Goal: Check status

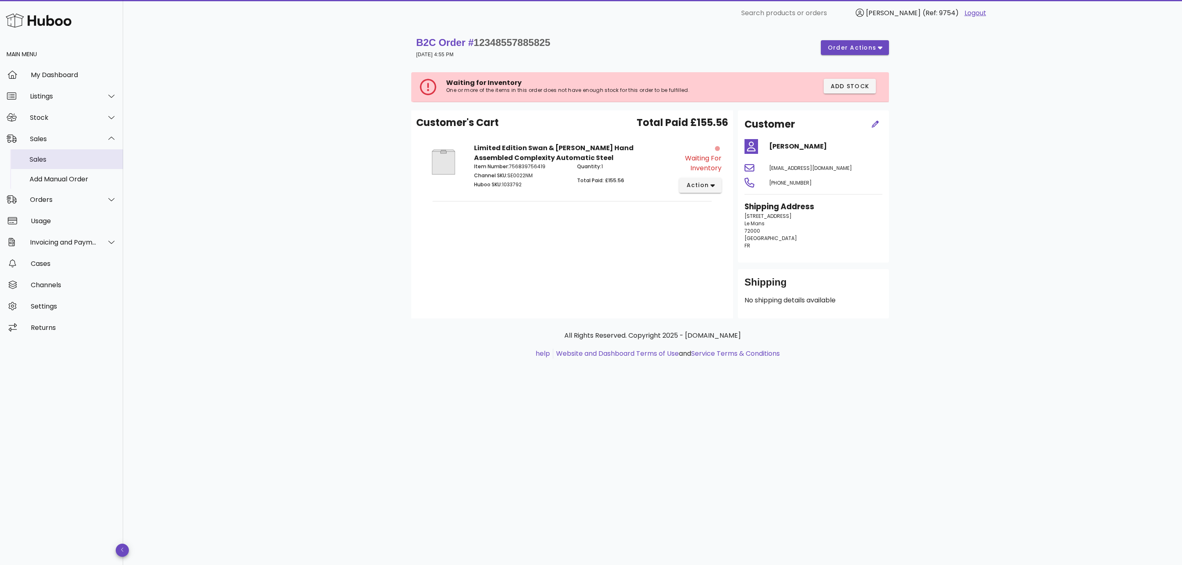
click at [57, 158] on div "Sales" at bounding box center [73, 160] width 87 height 8
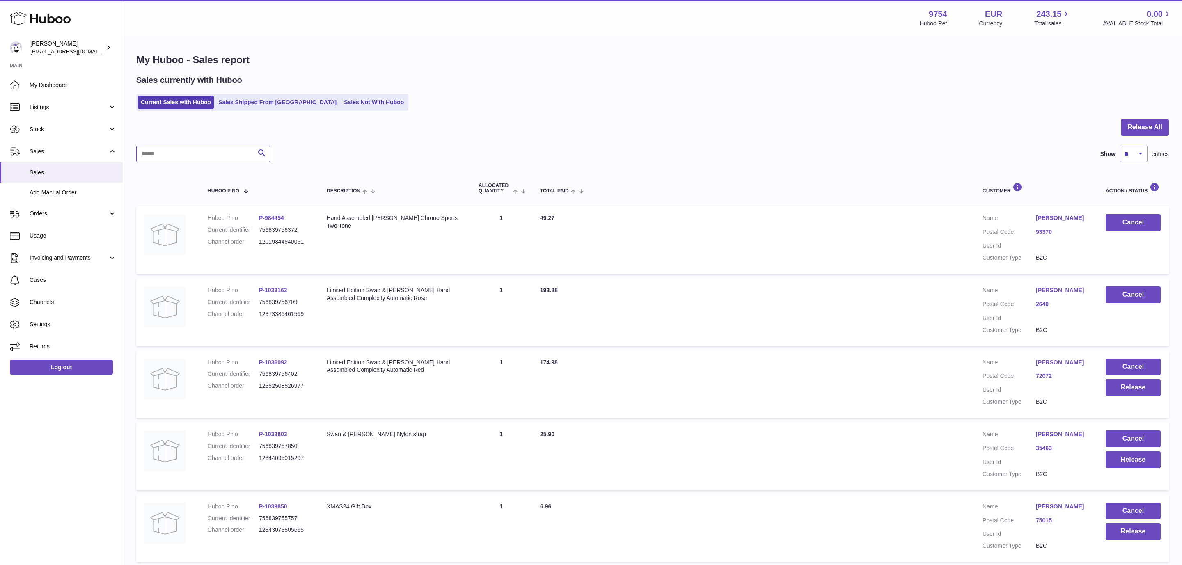
click at [202, 151] on input "text" at bounding box center [203, 154] width 134 height 16
drag, startPoint x: 231, startPoint y: 101, endPoint x: 225, endPoint y: 114, distance: 14.7
click at [231, 102] on link "Sales Shipped From [GEOGRAPHIC_DATA]" at bounding box center [277, 103] width 124 height 14
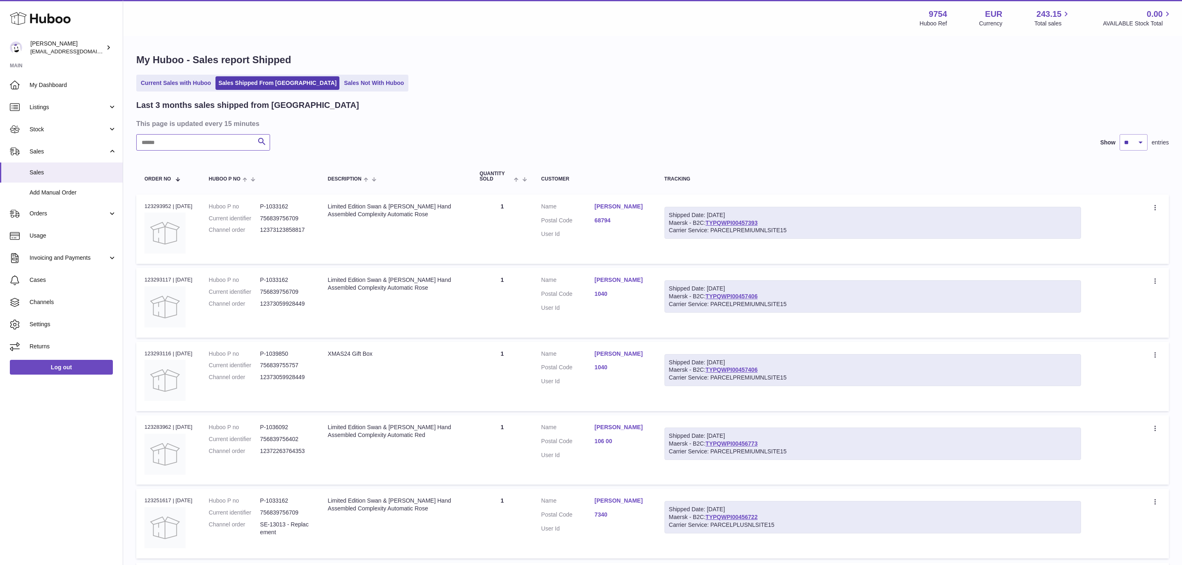
click at [180, 146] on input "text" at bounding box center [203, 142] width 134 height 16
paste input "********"
type input "********"
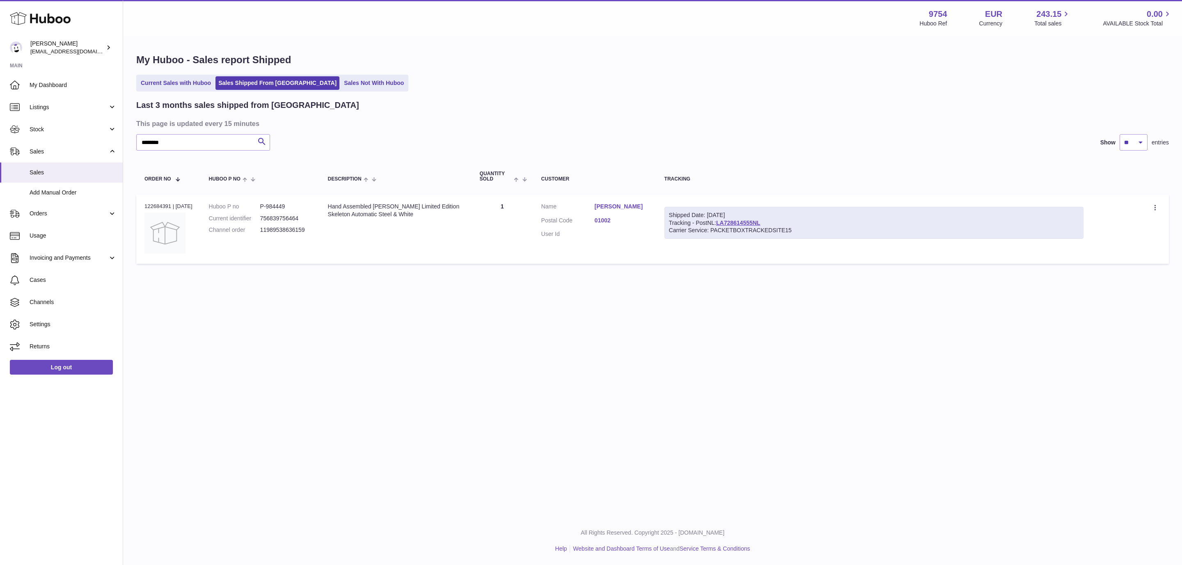
drag, startPoint x: 437, startPoint y: 217, endPoint x: 326, endPoint y: 209, distance: 110.7
click at [326, 209] on td "Description Hand Assembled Anthony James Limited Edition Skeleton Automatic Ste…" at bounding box center [396, 228] width 152 height 69
copy div "Hand Assembled Anthony James Limited Edition Skeleton Automatic Steel & White"
click at [607, 206] on link "Erlantz Irazabal" at bounding box center [621, 207] width 53 height 8
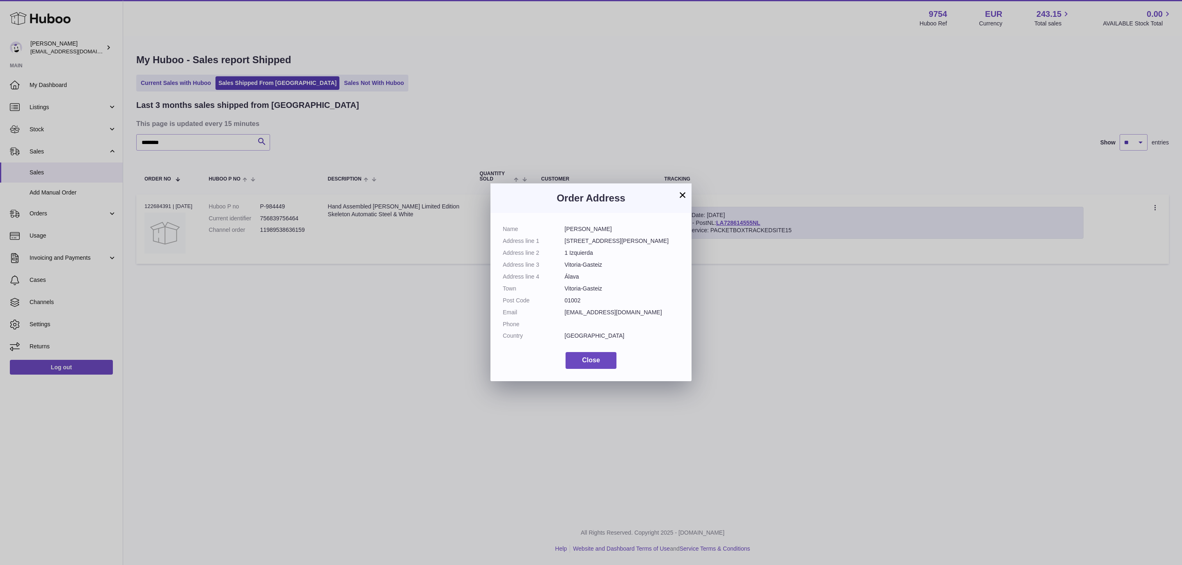
drag, startPoint x: 597, startPoint y: 252, endPoint x: 561, endPoint y: 256, distance: 36.3
click at [561, 256] on dl "Name Erlantz Irazabal Address line 1 Calle de los Herrán, 49 Address line 2 1 I…" at bounding box center [591, 284] width 176 height 119
copy dl "1 Izquierda"
